Goal: Find specific page/section: Find specific page/section

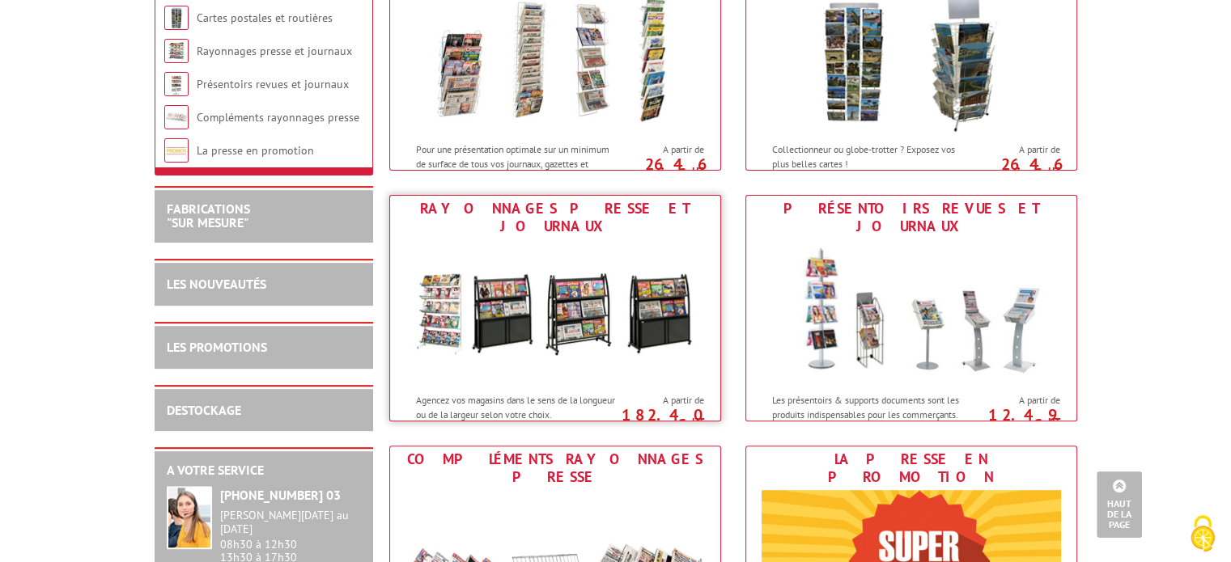
scroll to position [566, 0]
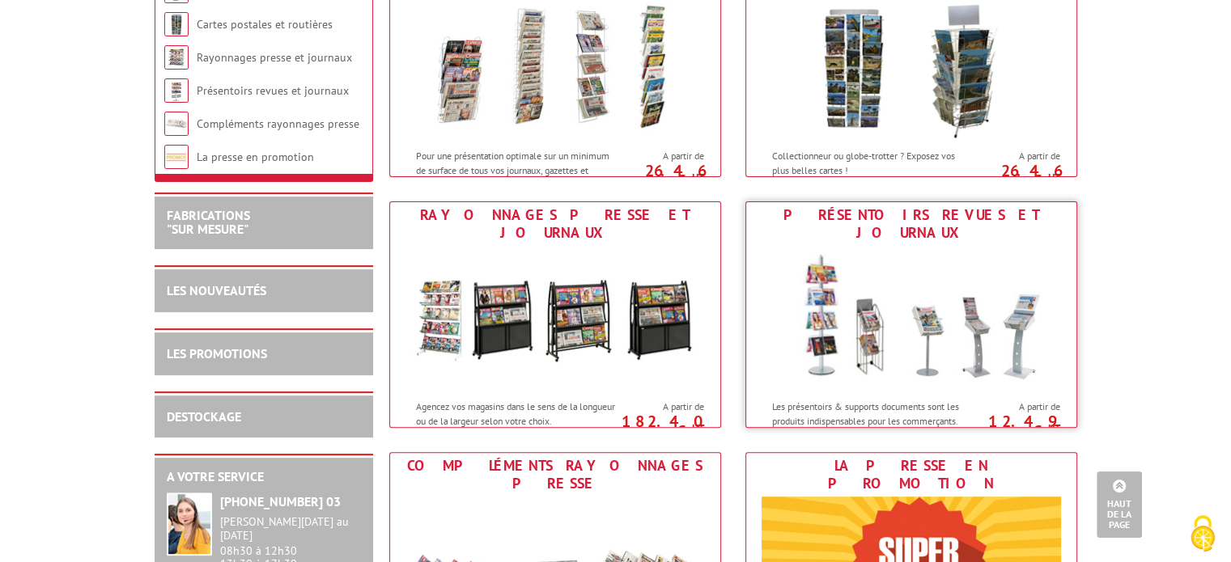
click at [796, 336] on img at bounding box center [910, 319] width 299 height 146
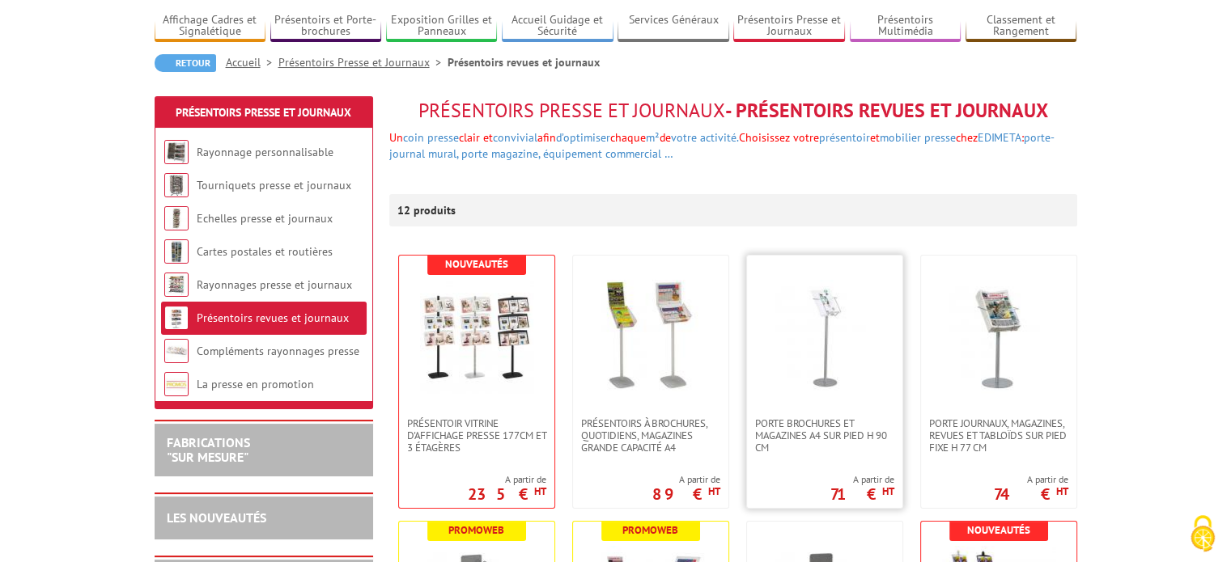
scroll to position [80, 0]
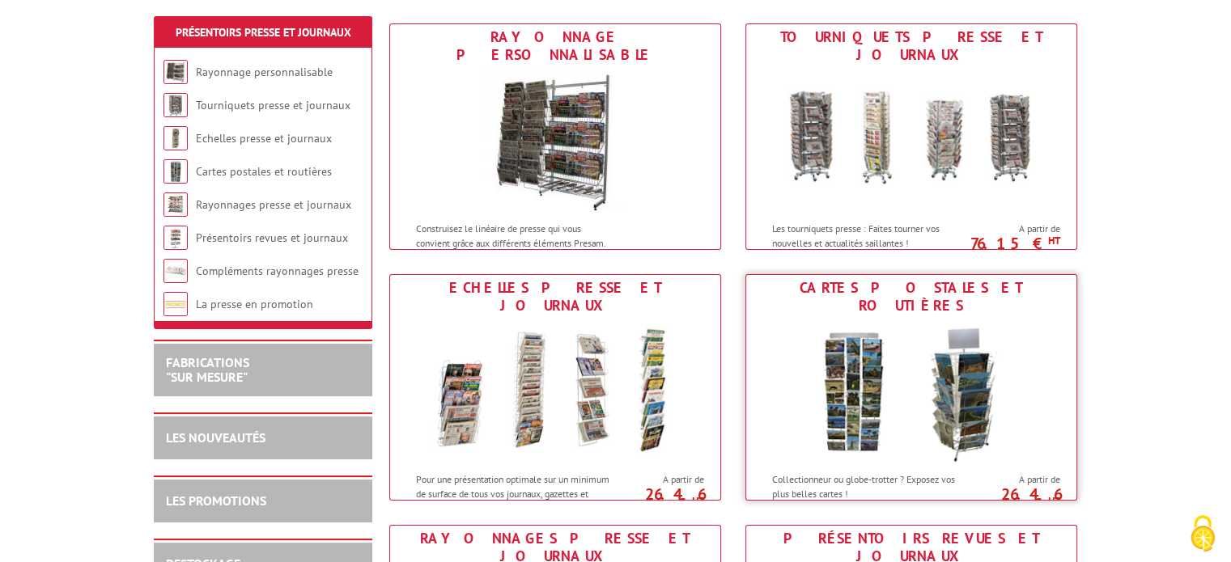
scroll to position [324, 0]
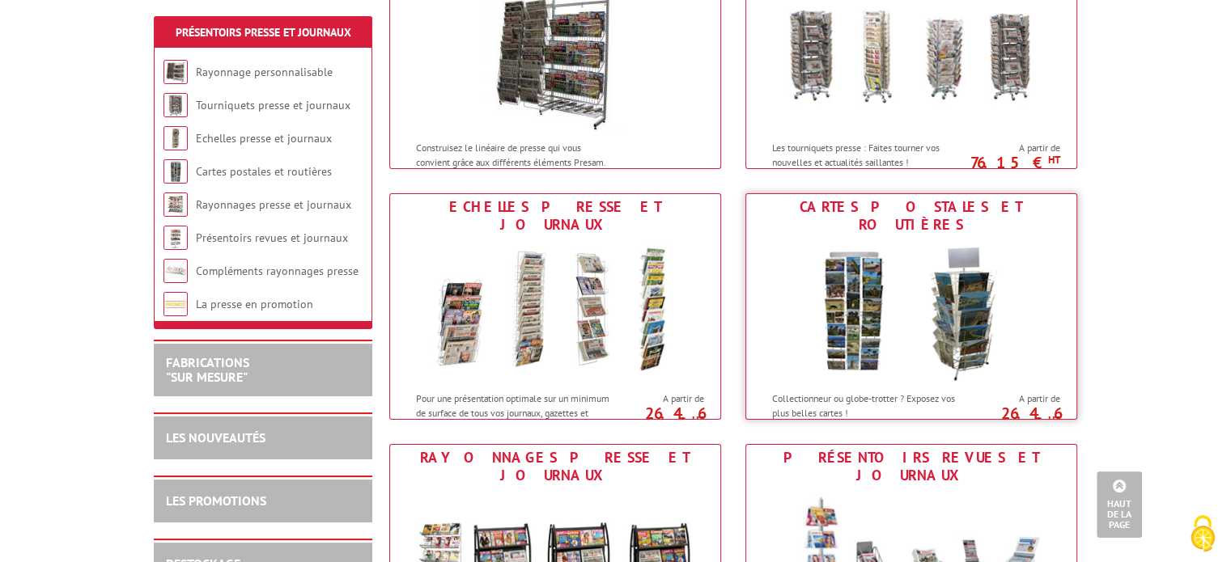
click at [909, 315] on img at bounding box center [910, 311] width 299 height 146
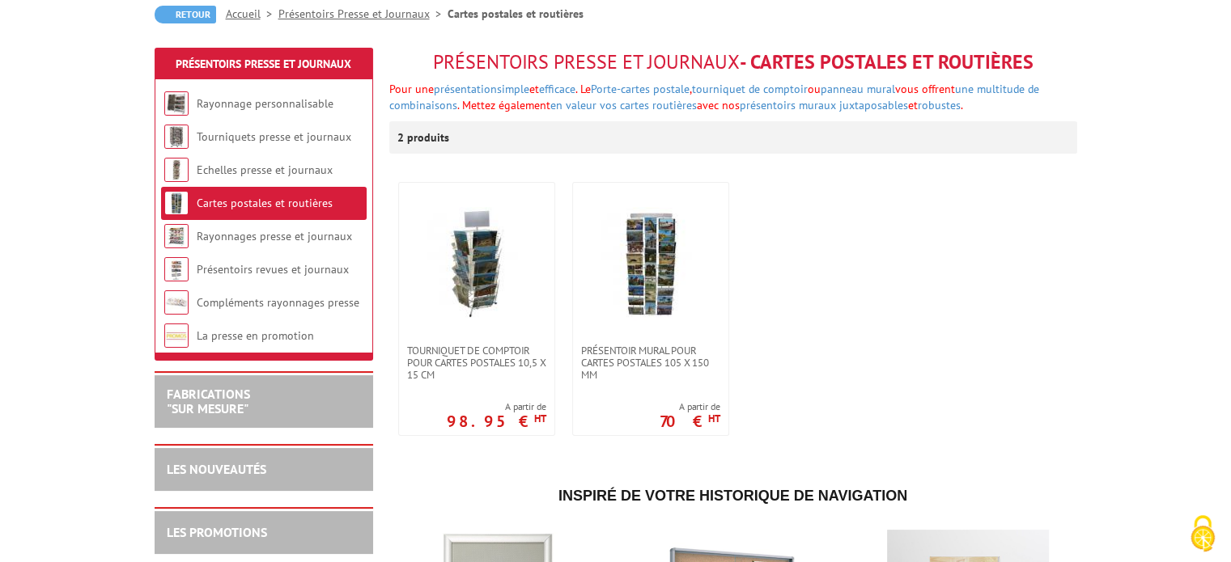
scroll to position [162, 0]
click at [628, 358] on span "Présentoir mural pour cartes postales 105 x 150 mm" at bounding box center [650, 362] width 139 height 36
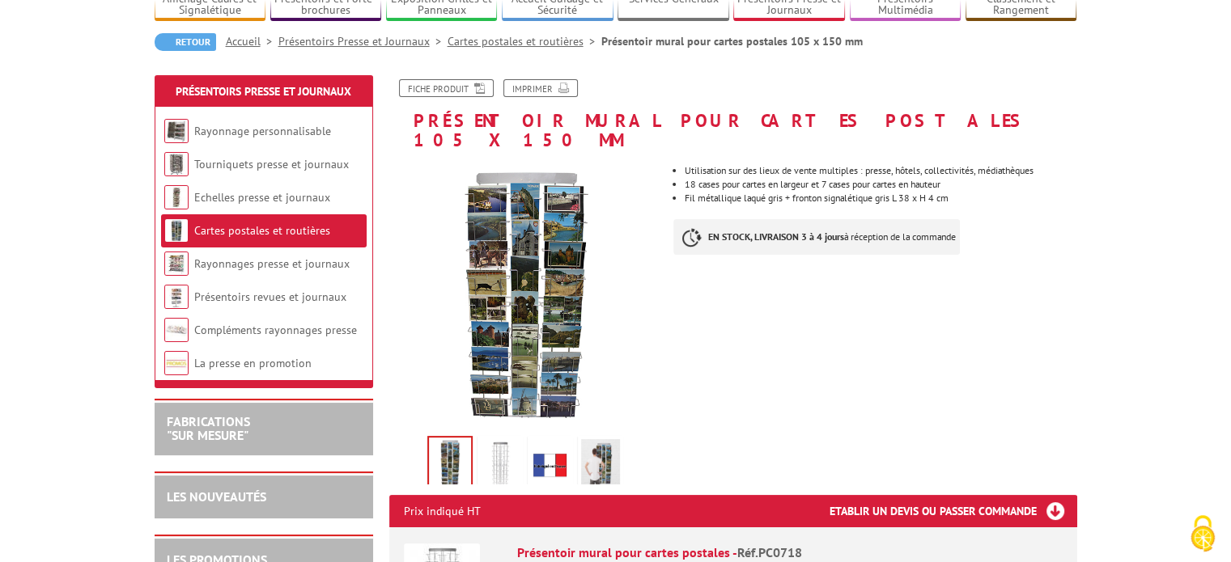
scroll to position [324, 0]
